Goal: Information Seeking & Learning: Learn about a topic

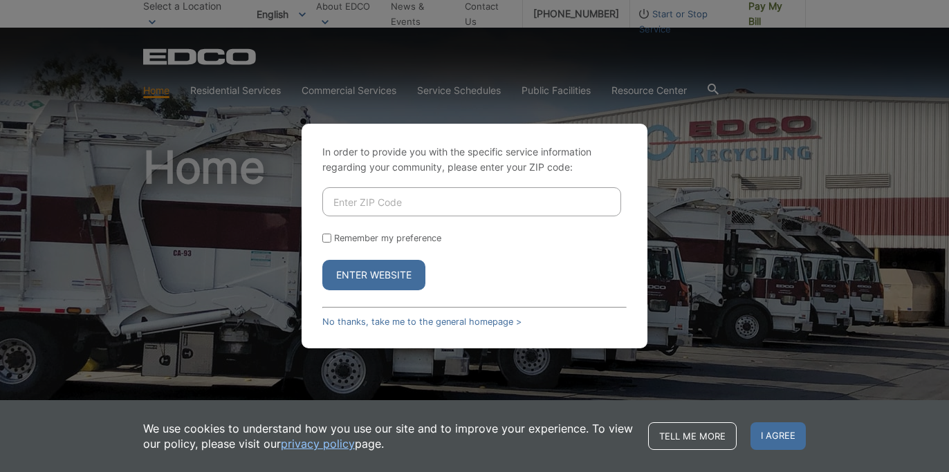
click at [402, 212] on input "Enter ZIP Code" at bounding box center [471, 201] width 299 height 29
type input "92084"
click at [328, 240] on input "Remember my preference" at bounding box center [326, 238] width 9 height 9
checkbox input "true"
click at [354, 274] on button "Enter Website" at bounding box center [373, 275] width 103 height 30
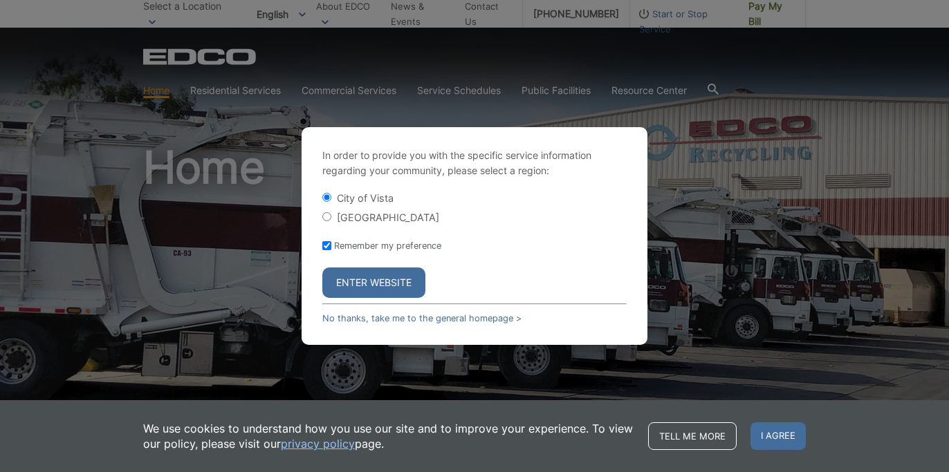
click at [327, 214] on input "[GEOGRAPHIC_DATA]" at bounding box center [326, 216] width 9 height 9
radio input "true"
click at [360, 291] on button "Enter Website" at bounding box center [373, 283] width 103 height 30
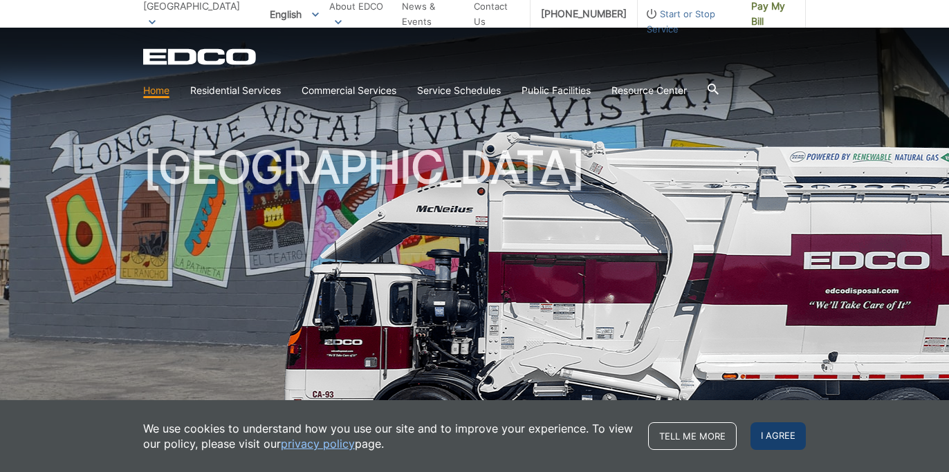
click at [784, 434] on span "I agree" at bounding box center [777, 437] width 55 height 28
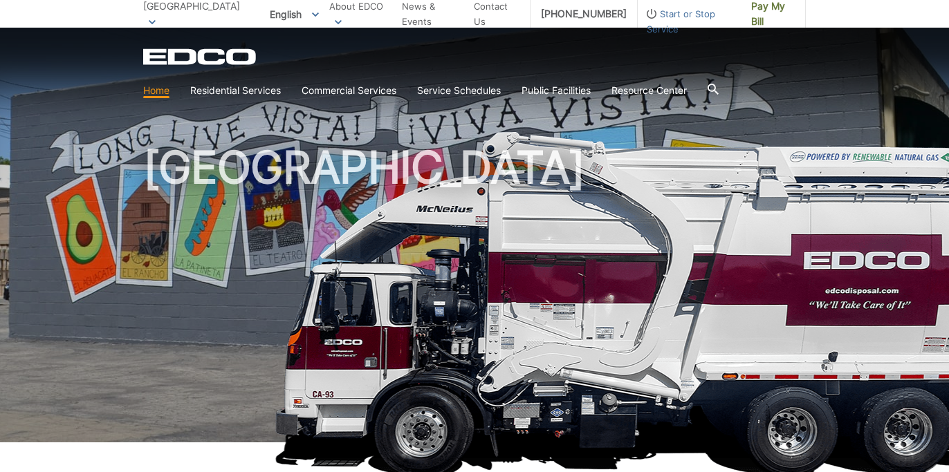
click at [156, 14] on span at bounding box center [152, 21] width 7 height 15
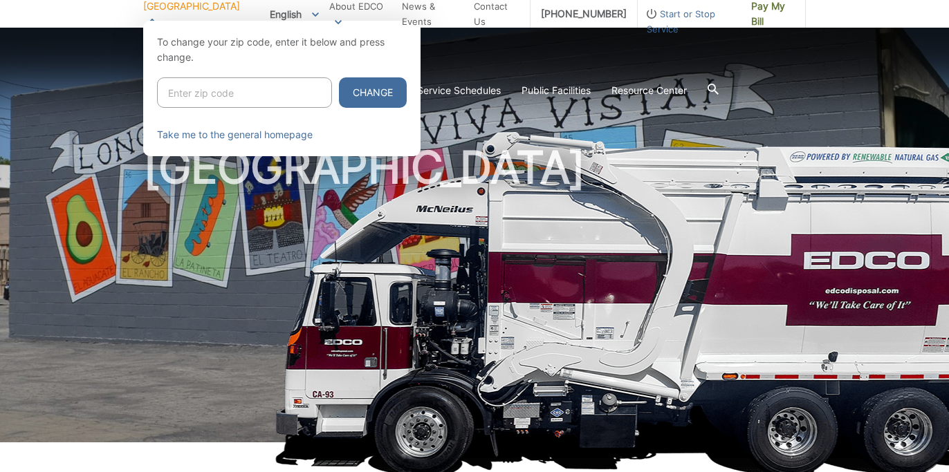
click at [156, 18] on icon at bounding box center [152, 20] width 7 height 5
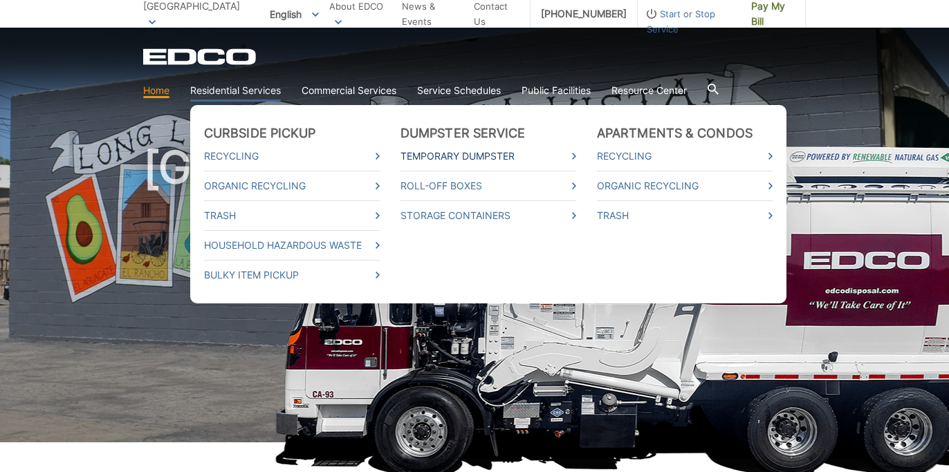
click at [428, 155] on link "Temporary Dumpster" at bounding box center [488, 156] width 176 height 15
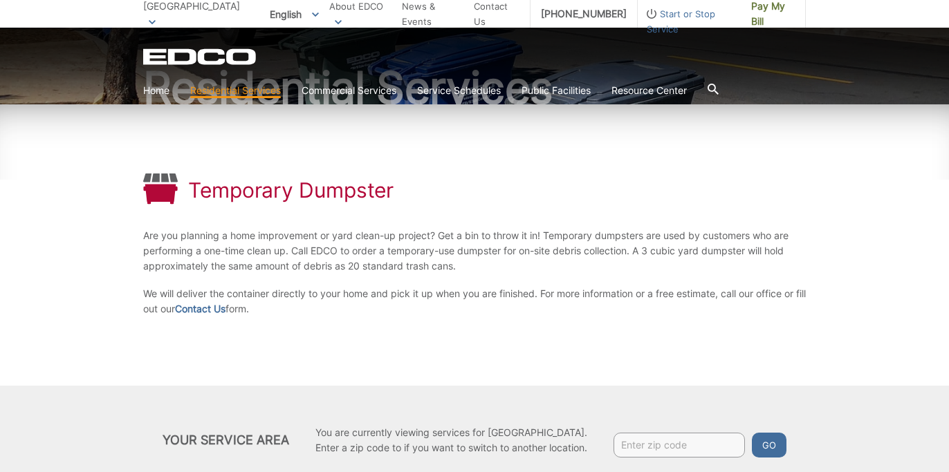
scroll to position [140, 0]
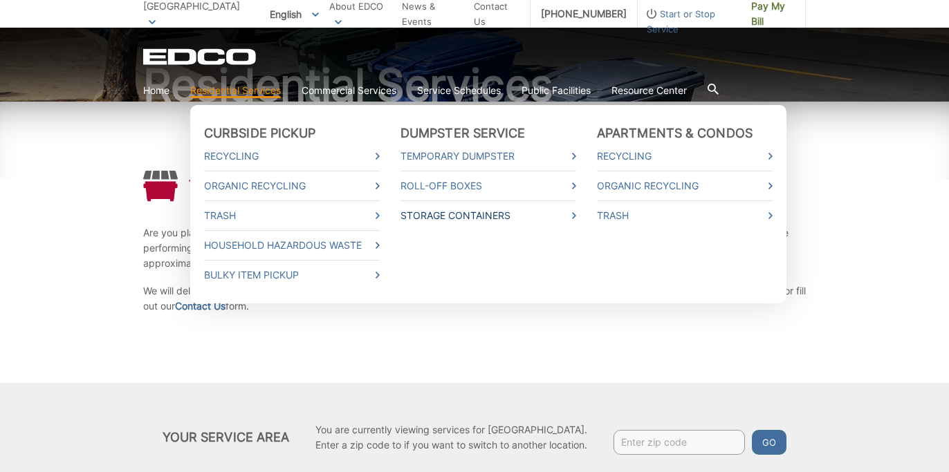
click at [430, 216] on link "Storage Containers" at bounding box center [488, 215] width 176 height 15
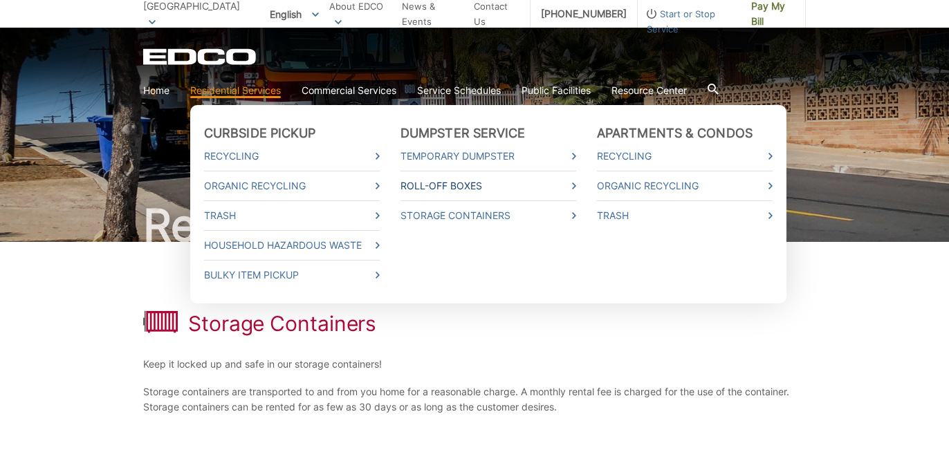
click at [429, 192] on link "Roll-Off Boxes" at bounding box center [488, 185] width 176 height 15
